Goal: Check status: Check status

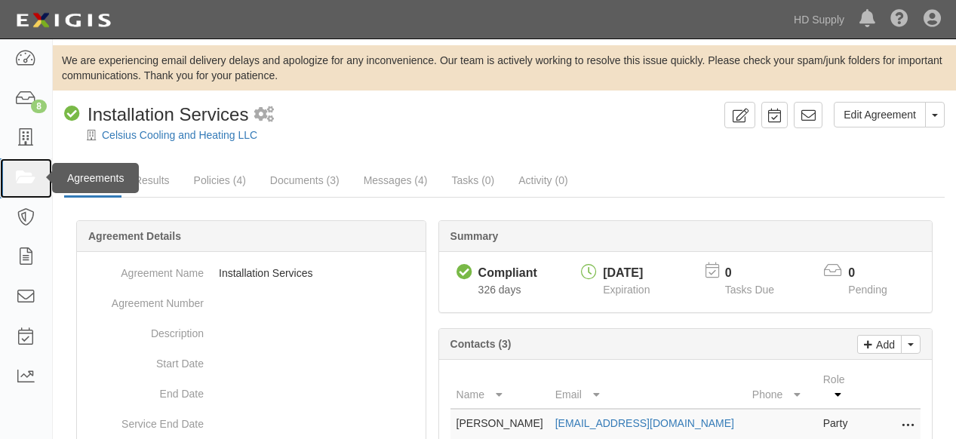
click at [24, 174] on icon at bounding box center [25, 178] width 21 height 17
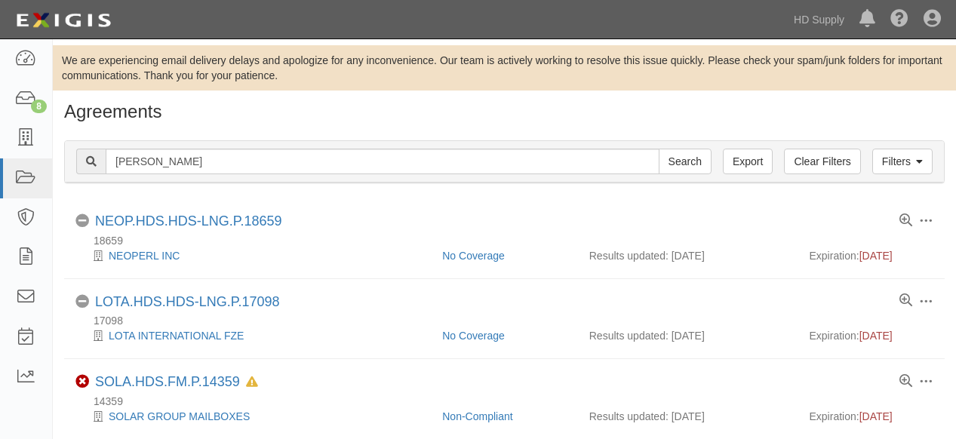
type input "sherlock"
drag, startPoint x: 682, startPoint y: 157, endPoint x: 552, endPoint y: 185, distance: 132.8
click at [682, 159] on input "Search" at bounding box center [685, 162] width 53 height 26
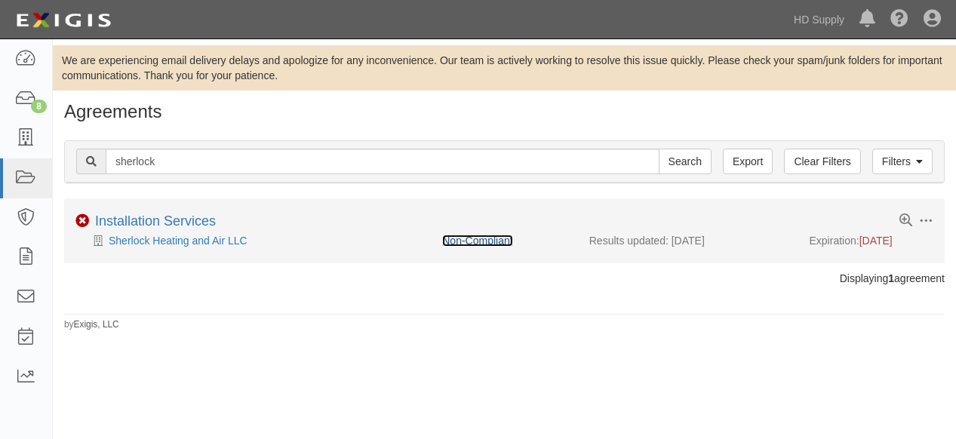
click at [479, 241] on link "Non-Compliant" at bounding box center [477, 241] width 70 height 12
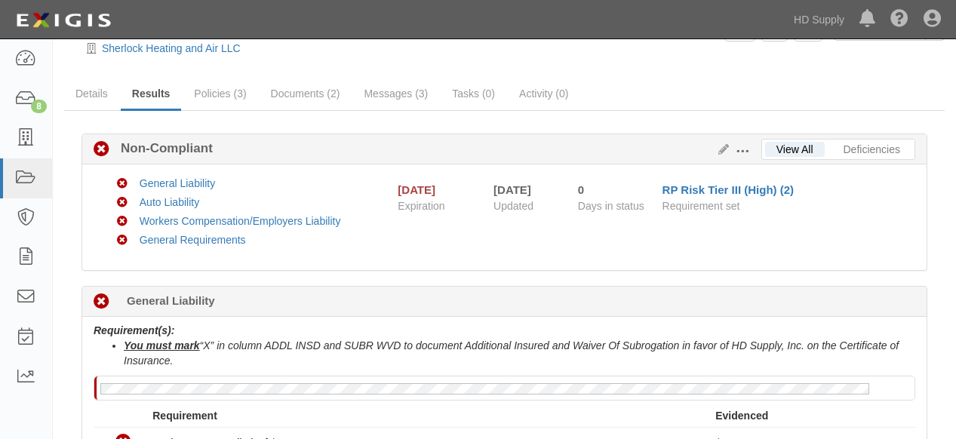
scroll to position [84, 0]
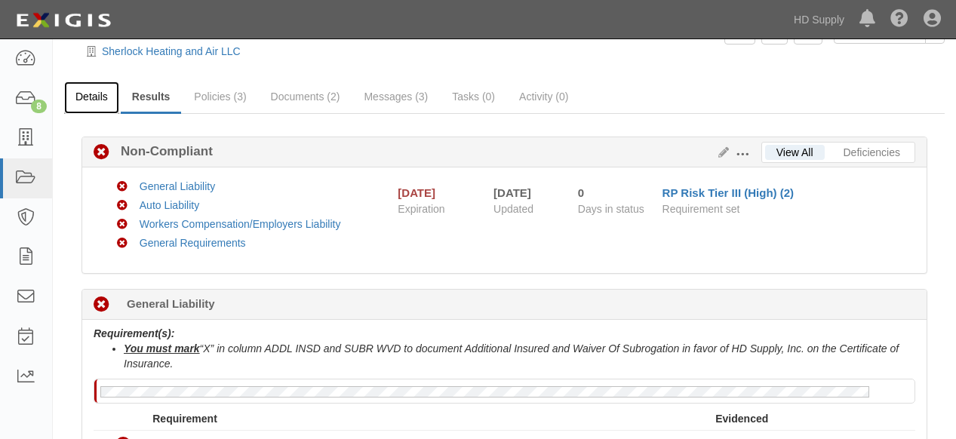
click at [91, 99] on link "Details" at bounding box center [91, 98] width 55 height 32
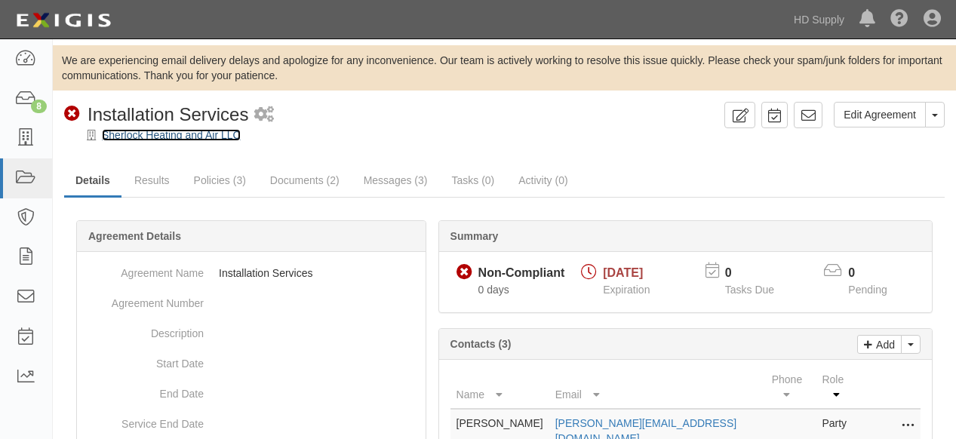
click at [169, 137] on link "Sherlock Heating and Air LLC" at bounding box center [171, 135] width 139 height 12
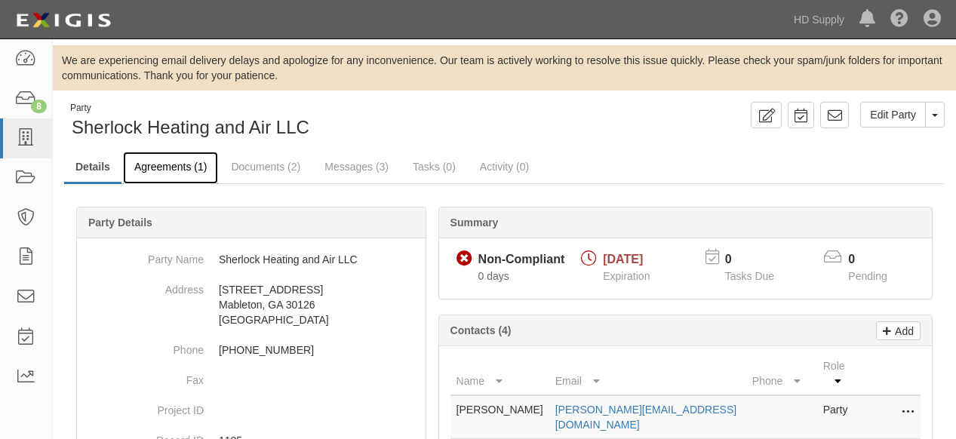
click at [162, 167] on link "Agreements (1)" at bounding box center [170, 168] width 95 height 32
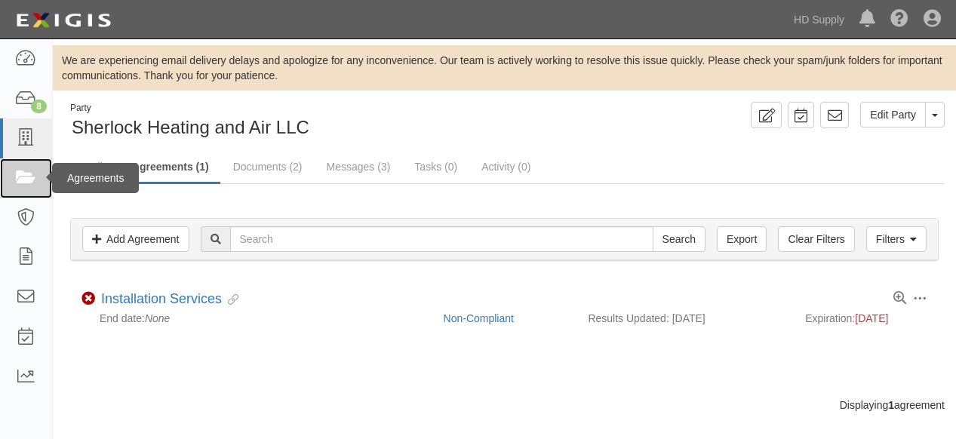
click at [26, 174] on icon at bounding box center [25, 178] width 21 height 17
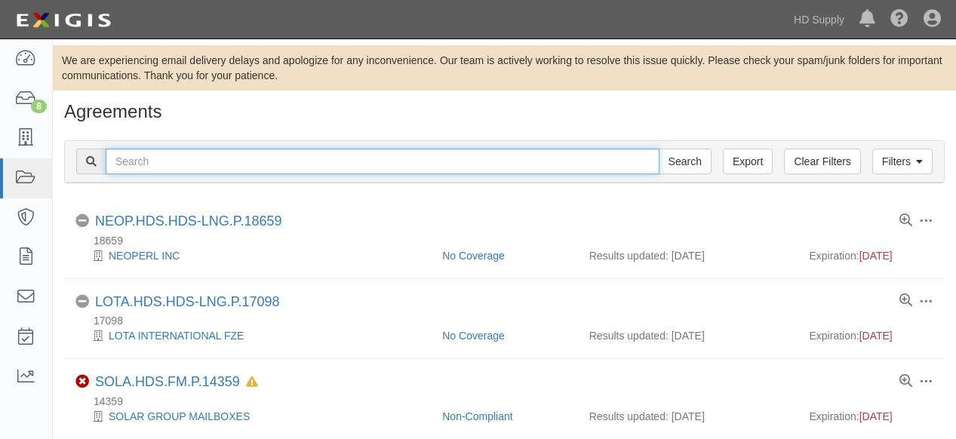
click at [257, 158] on input "text" at bounding box center [383, 162] width 554 height 26
type input "prime time"
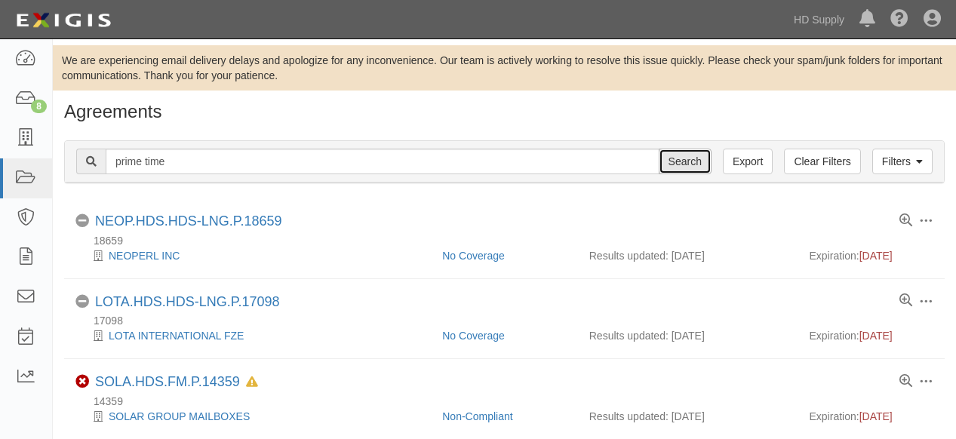
click at [681, 161] on input "Search" at bounding box center [685, 162] width 53 height 26
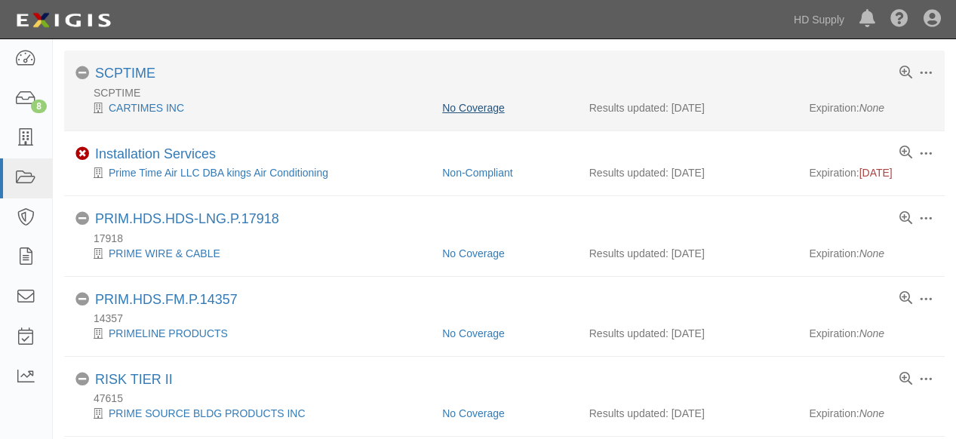
scroll to position [84, 0]
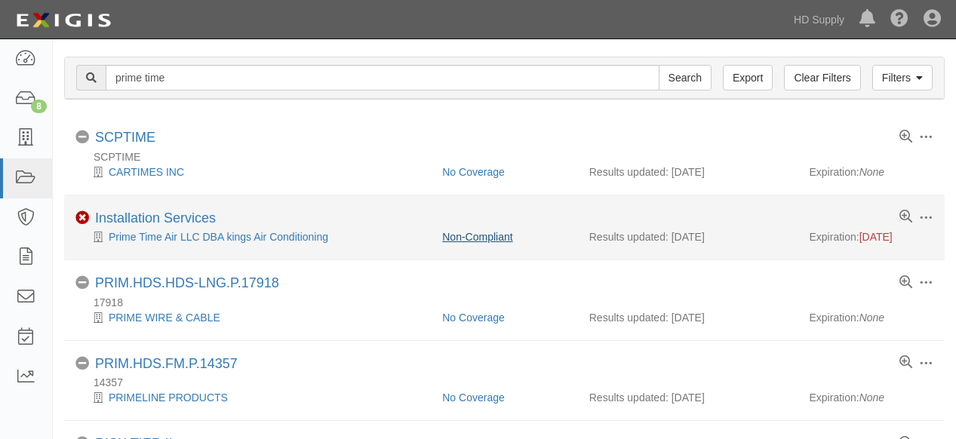
click at [491, 229] on div "Non-Compliant" at bounding box center [504, 236] width 147 height 15
click at [494, 234] on link "Non-Compliant" at bounding box center [477, 237] width 70 height 12
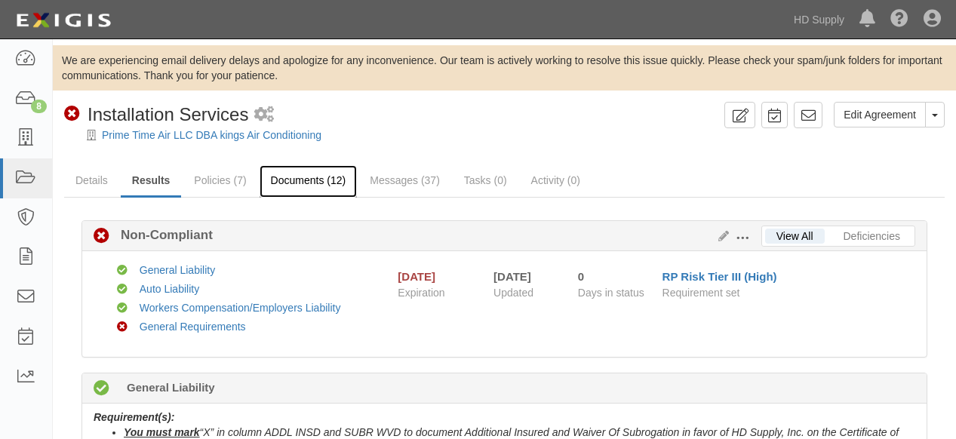
click at [315, 183] on link "Documents (12)" at bounding box center [309, 181] width 98 height 32
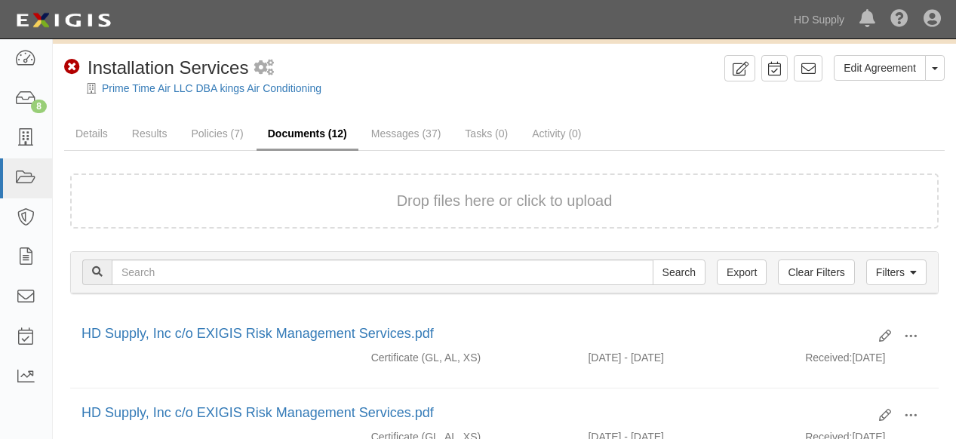
scroll to position [84, 0]
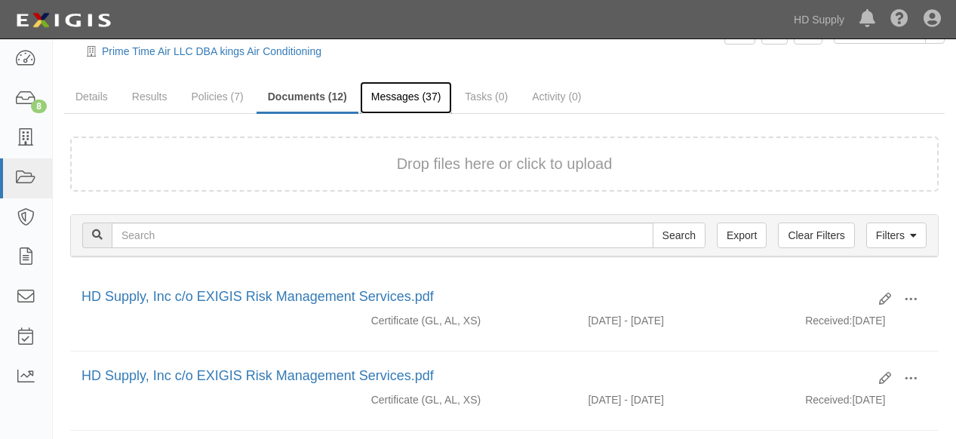
click at [414, 97] on link "Messages (37)" at bounding box center [406, 98] width 93 height 32
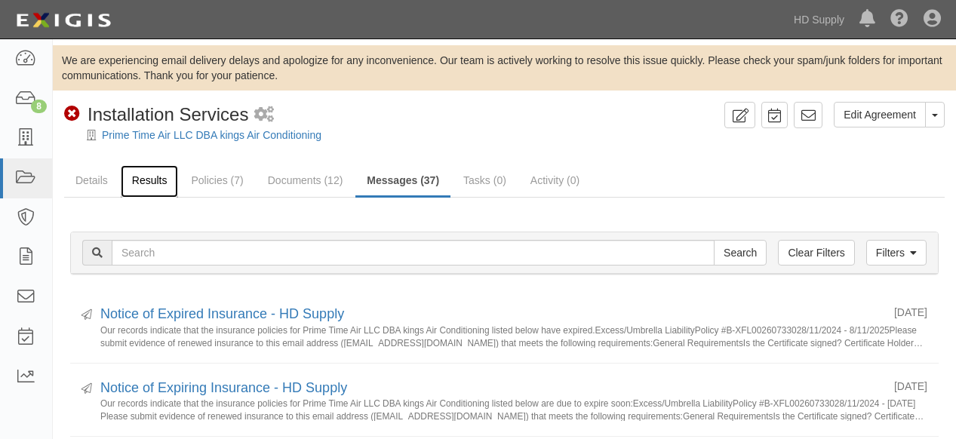
click at [166, 182] on link "Results" at bounding box center [150, 181] width 58 height 32
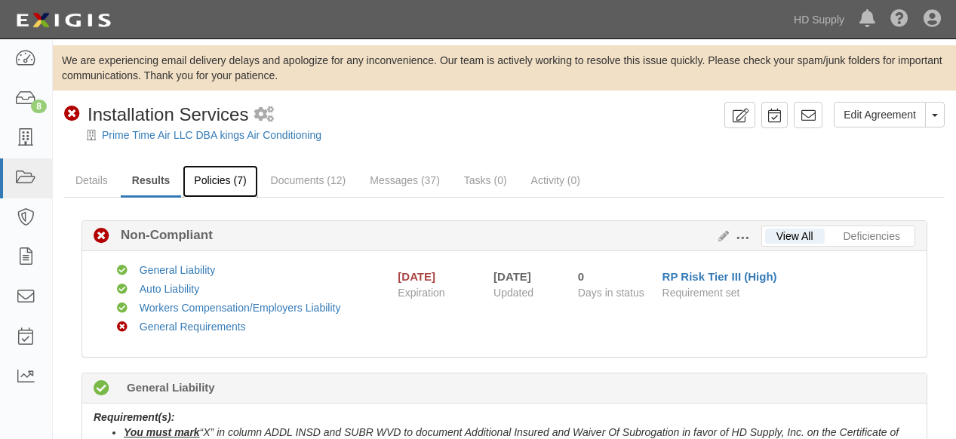
click at [222, 186] on link "Policies (7)" at bounding box center [220, 181] width 75 height 32
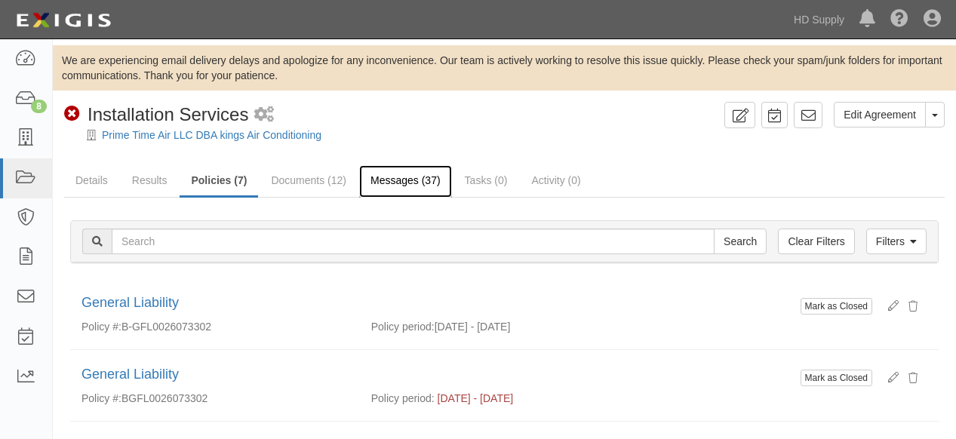
click at [384, 180] on link "Messages (37)" at bounding box center [405, 181] width 93 height 32
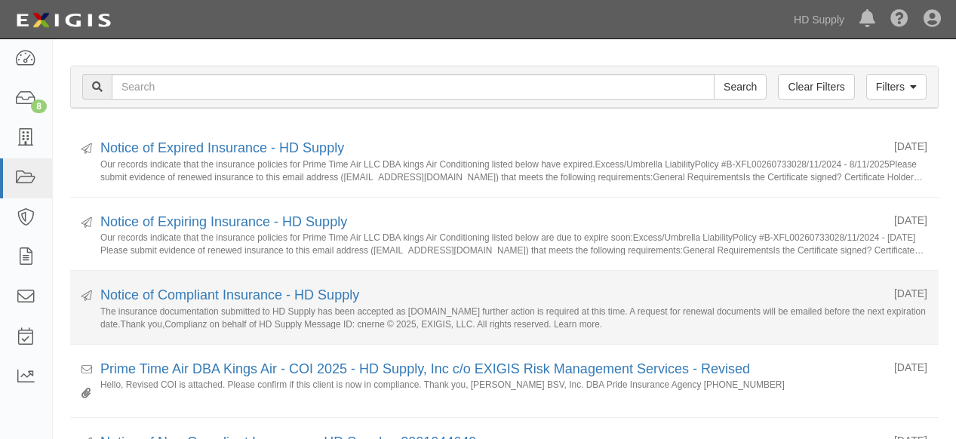
scroll to position [251, 0]
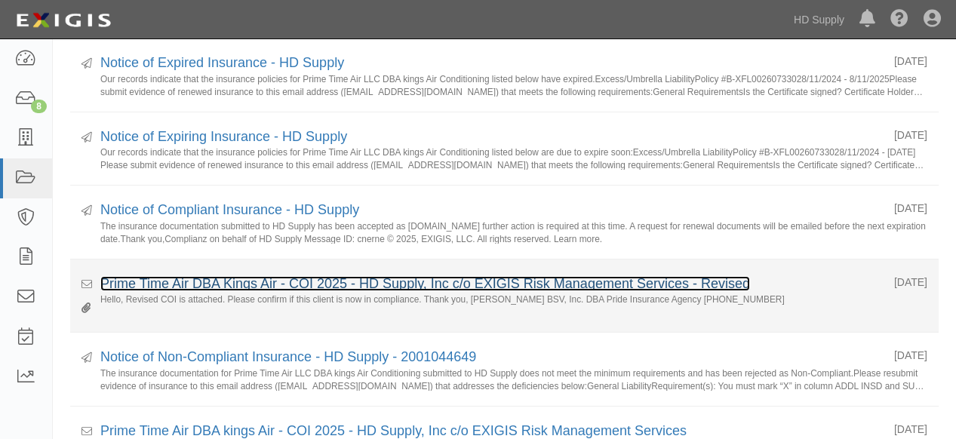
click at [176, 281] on link "Prime Time Air DBA Kings Air - COI 2025 - HD Supply, Inc c/o EXIGIS Risk Manage…" at bounding box center [425, 283] width 650 height 15
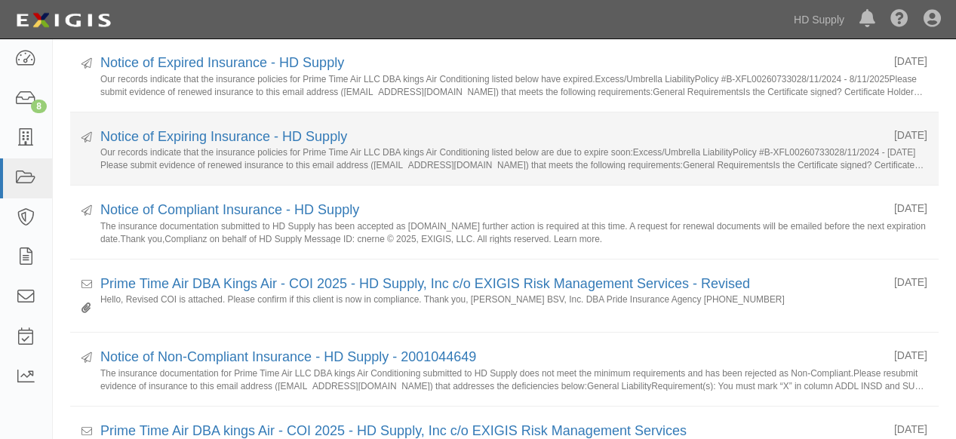
scroll to position [0, 0]
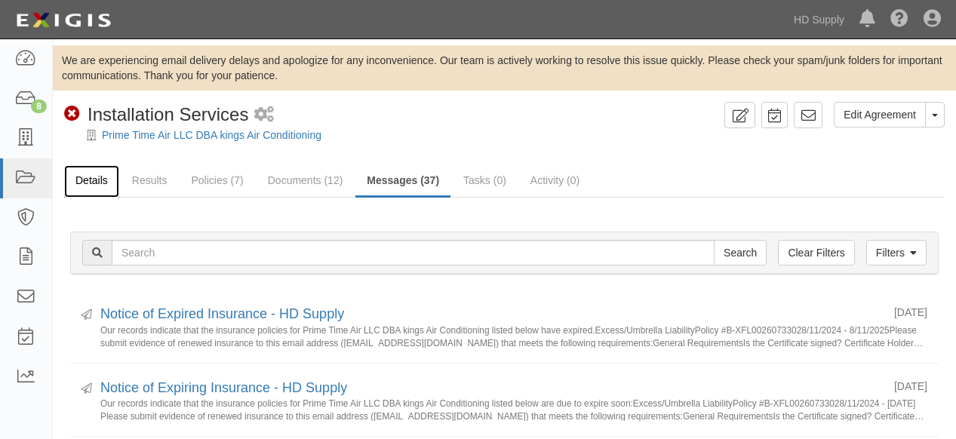
click at [96, 183] on link "Details" at bounding box center [91, 181] width 55 height 32
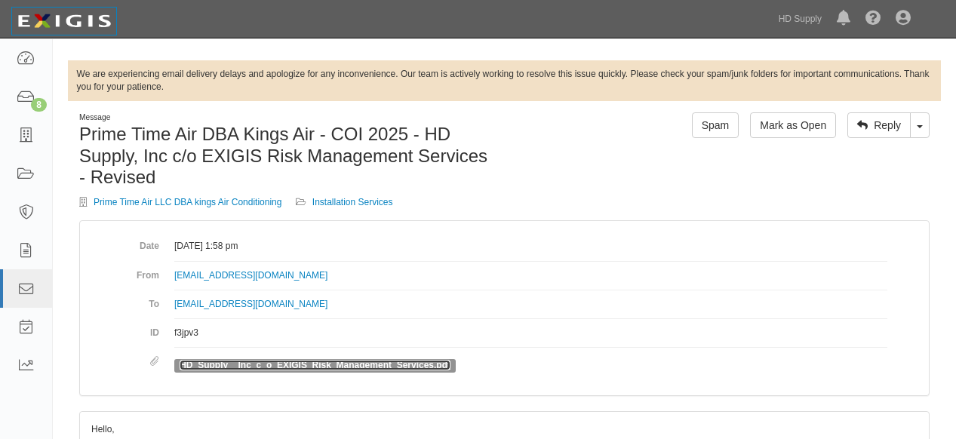
click at [270, 361] on link "HD_Supply__Inc_c_o_EXIGIS_Risk_Management_Services.pdf" at bounding box center [315, 365] width 271 height 11
